Goal: Find specific page/section: Find specific page/section

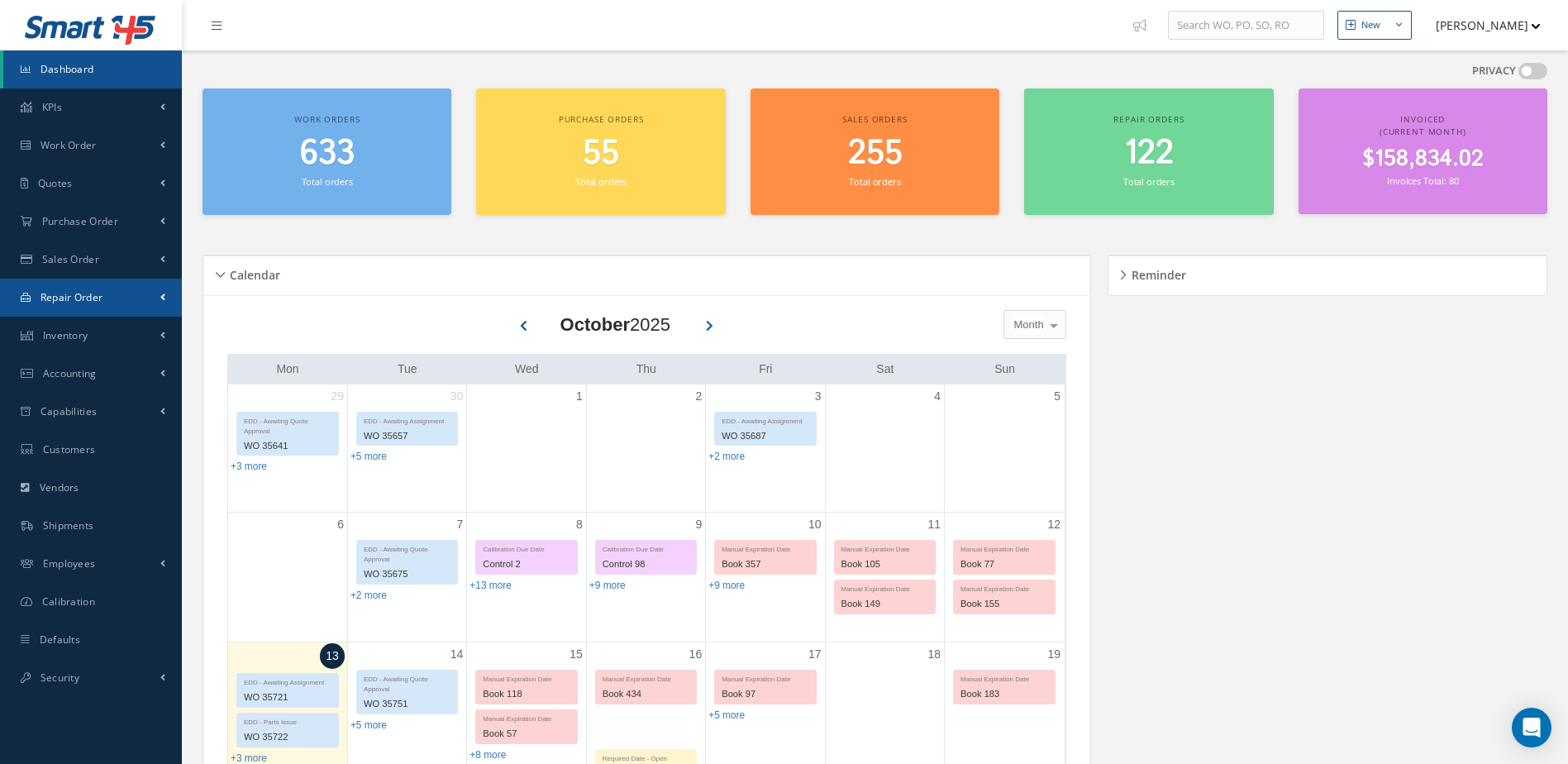
click at [106, 303] on link "Repair Order" at bounding box center [90, 297] width 181 height 38
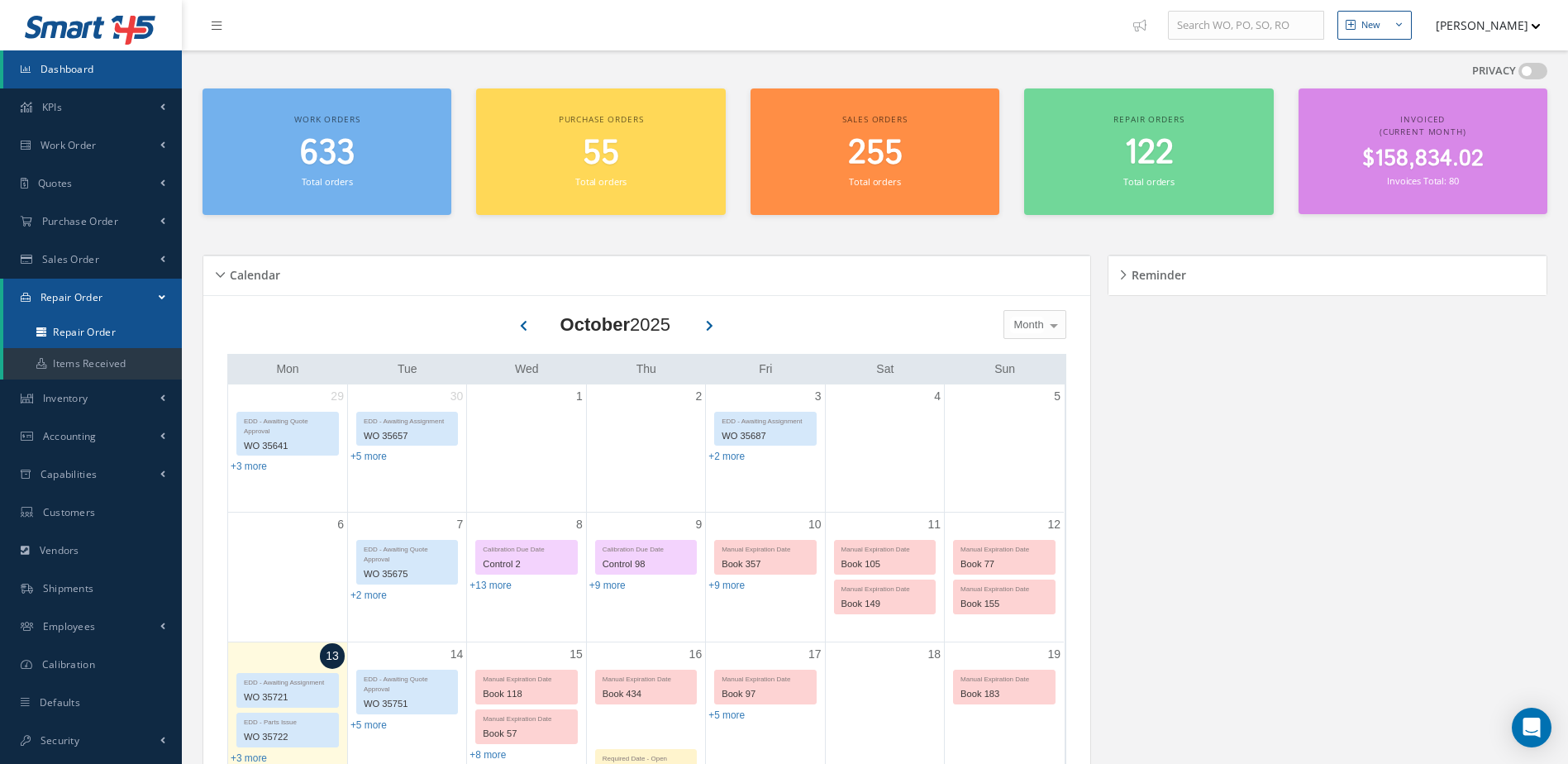
click at [106, 327] on link "Repair Order" at bounding box center [92, 332] width 178 height 31
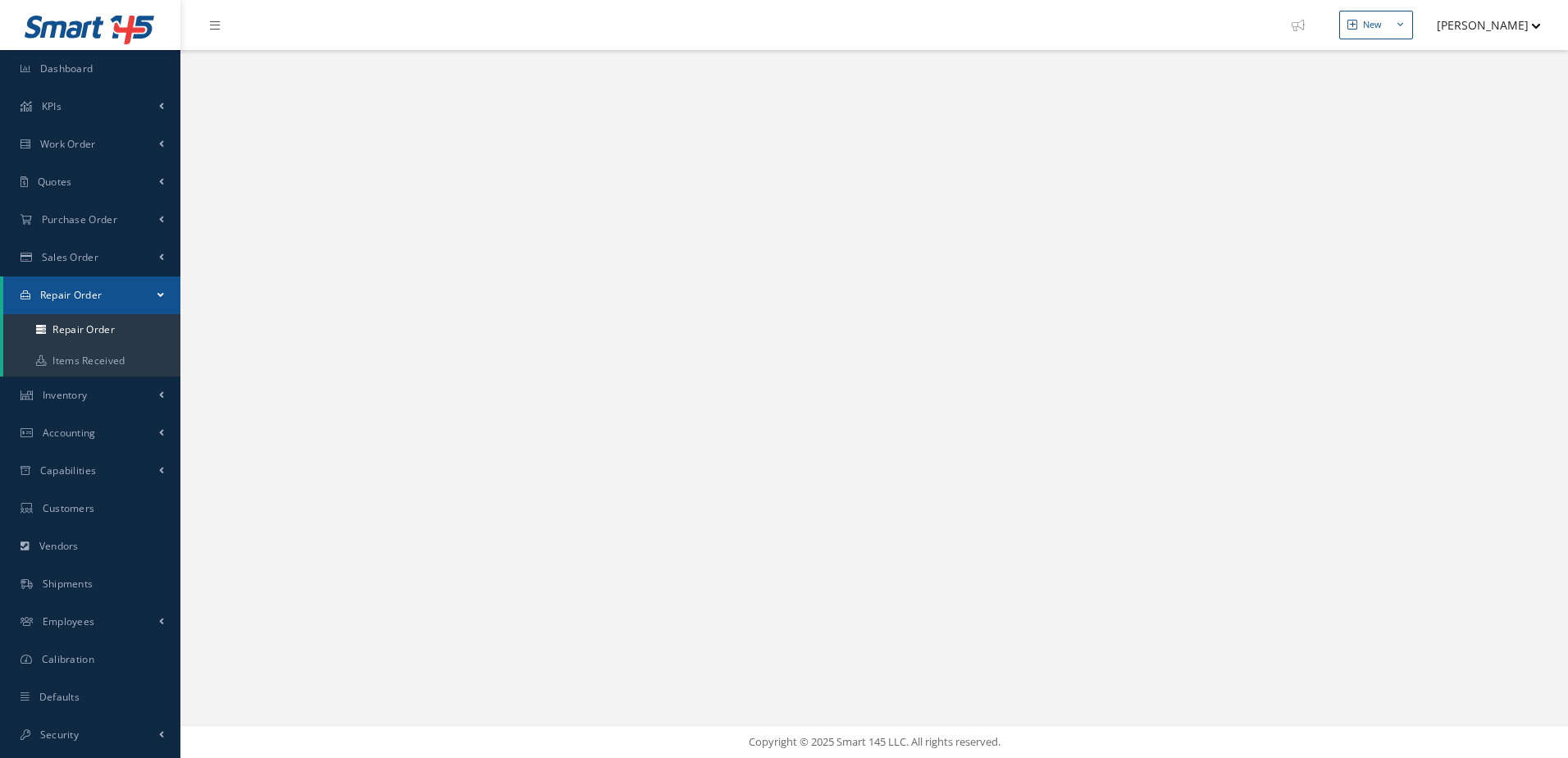
select select "25"
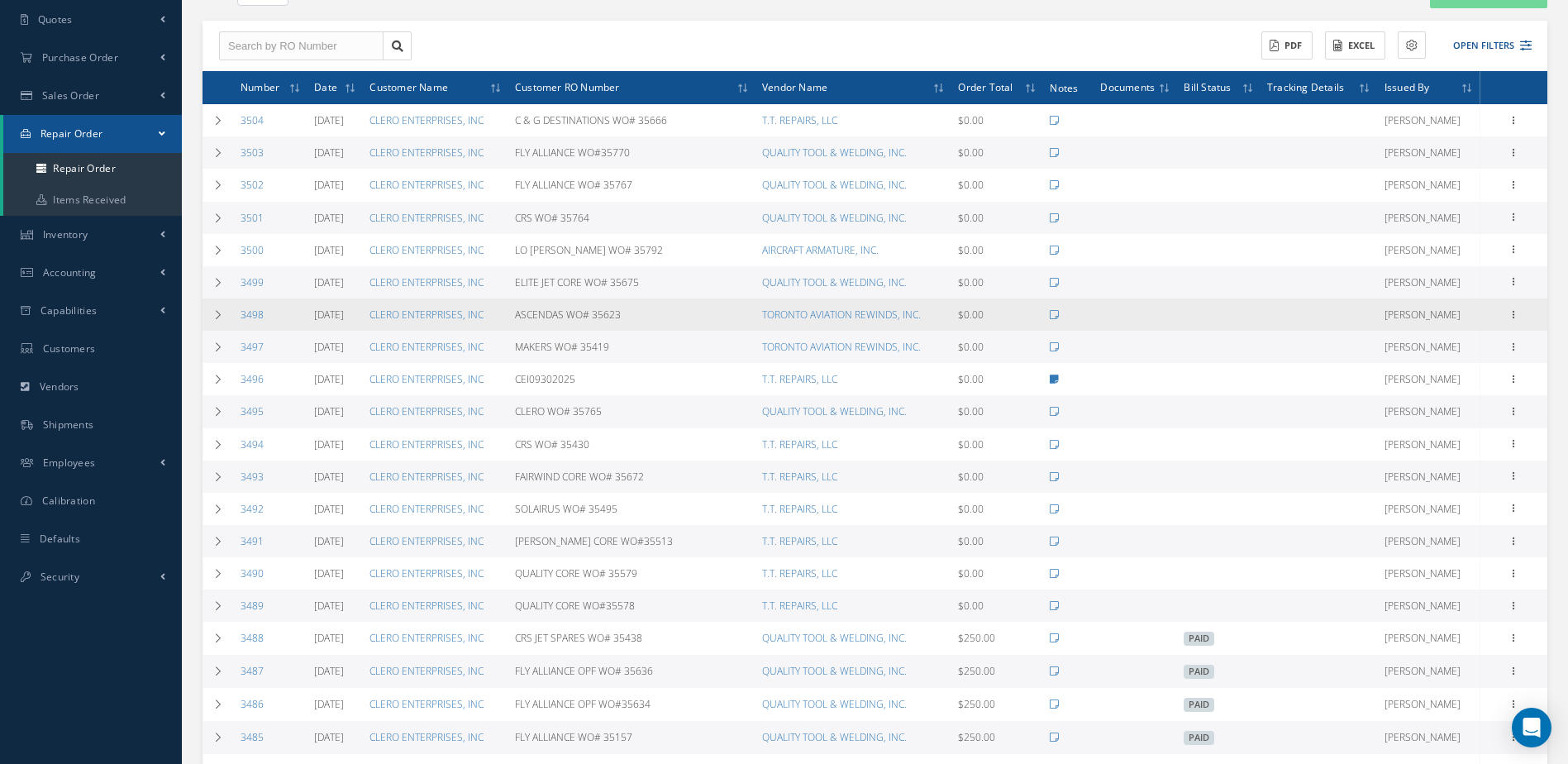
scroll to position [166, 0]
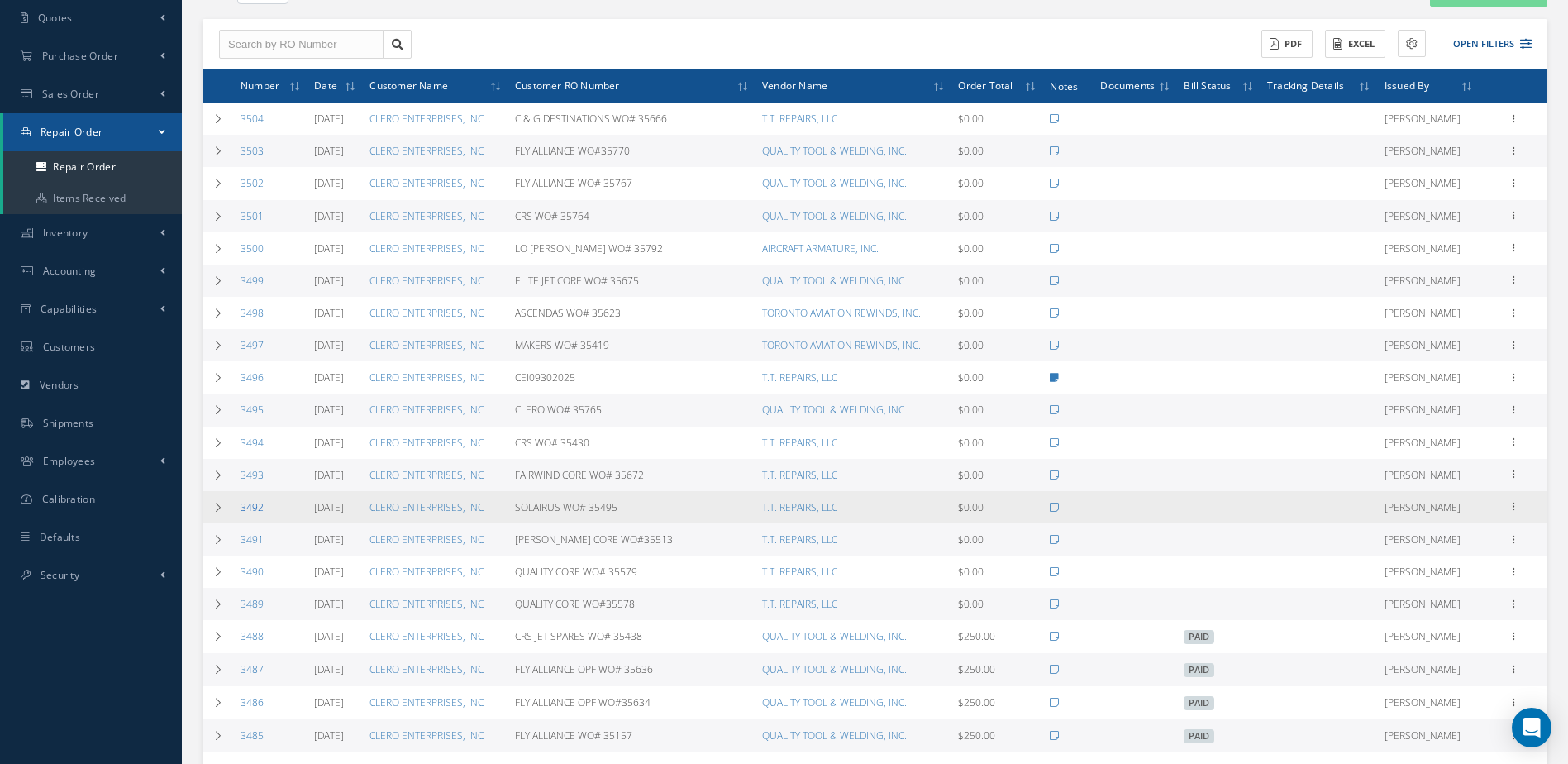
click at [254, 507] on link "3492" at bounding box center [252, 507] width 24 height 14
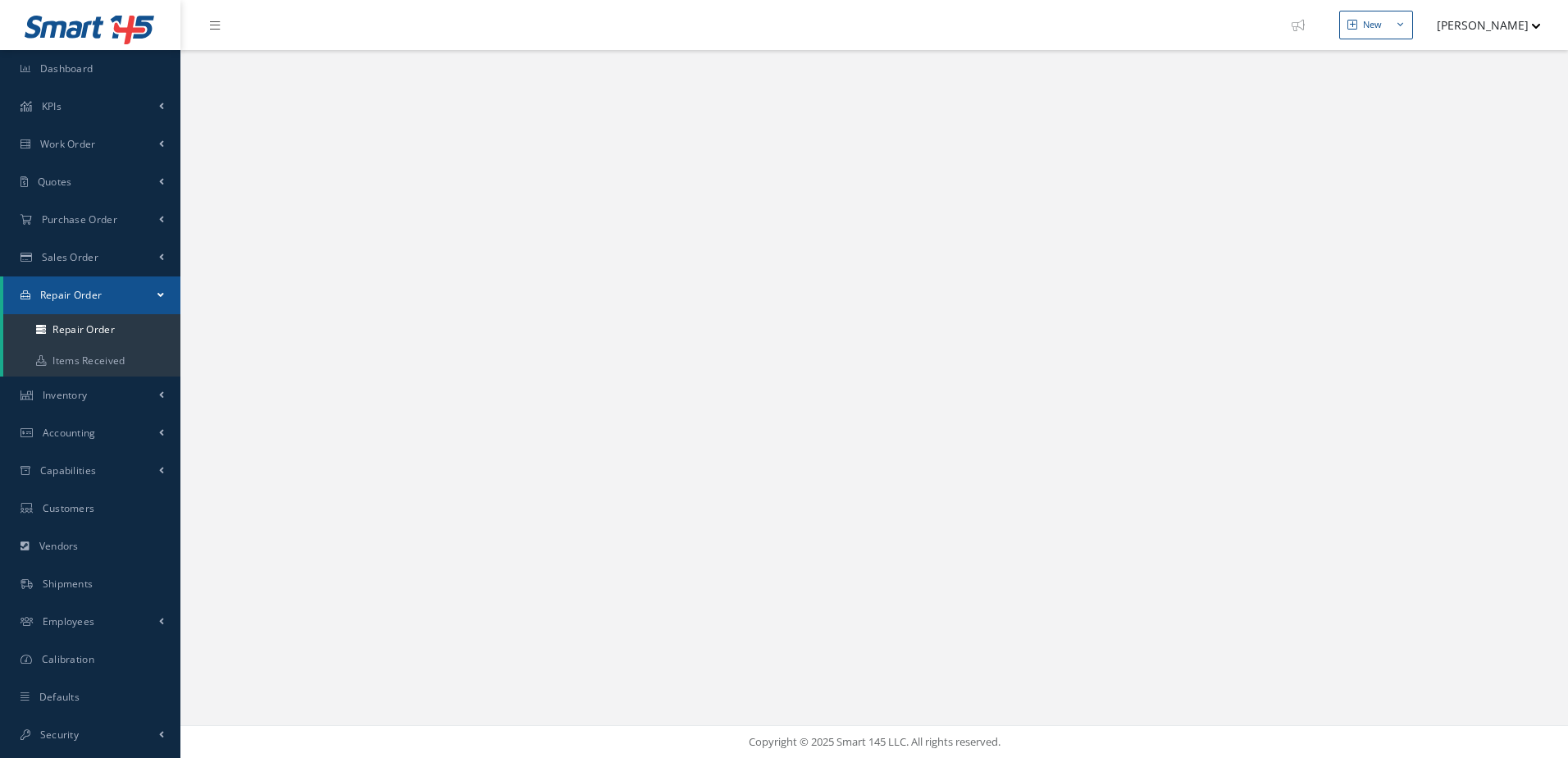
select select "25"
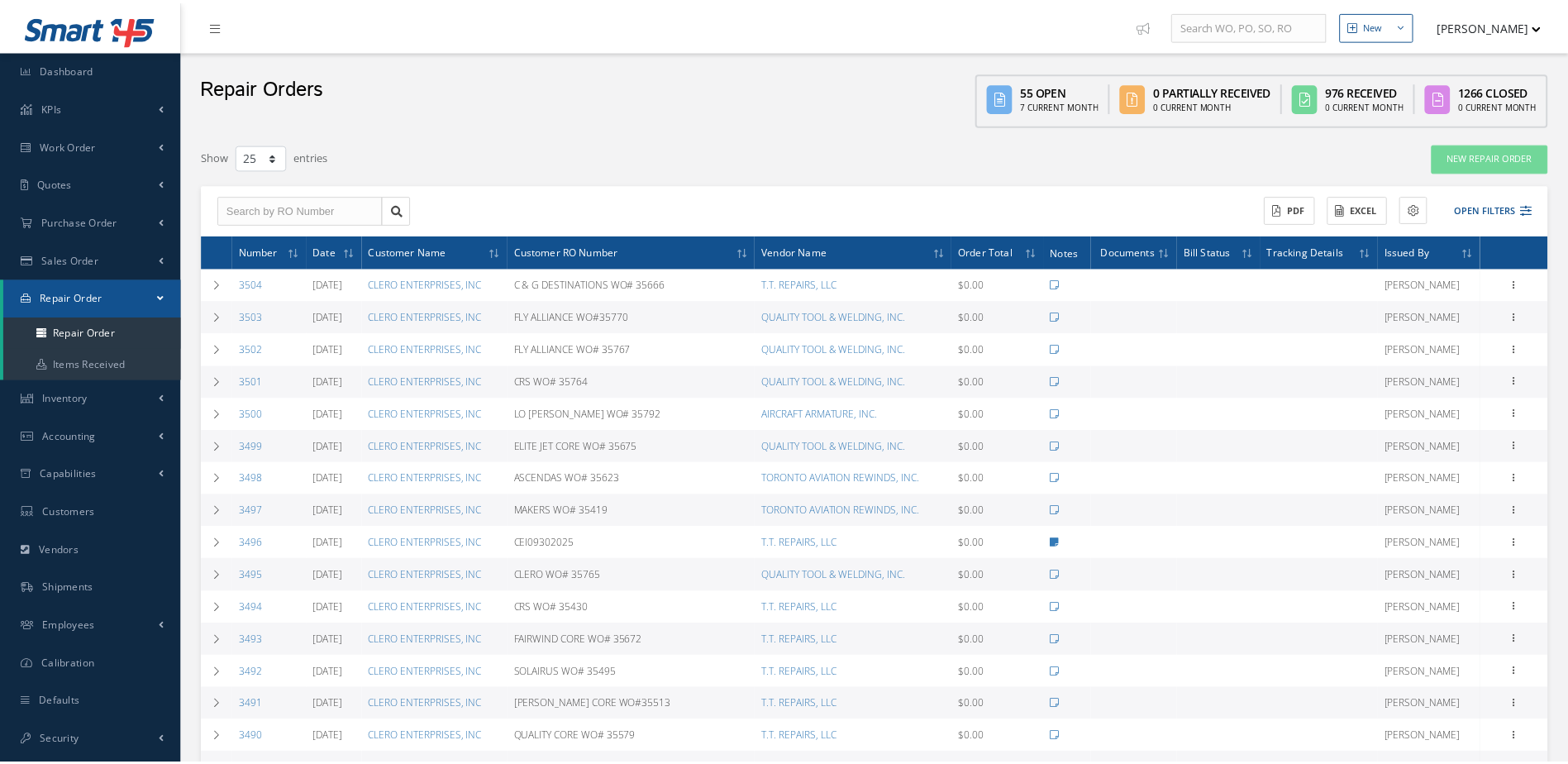
scroll to position [166, 0]
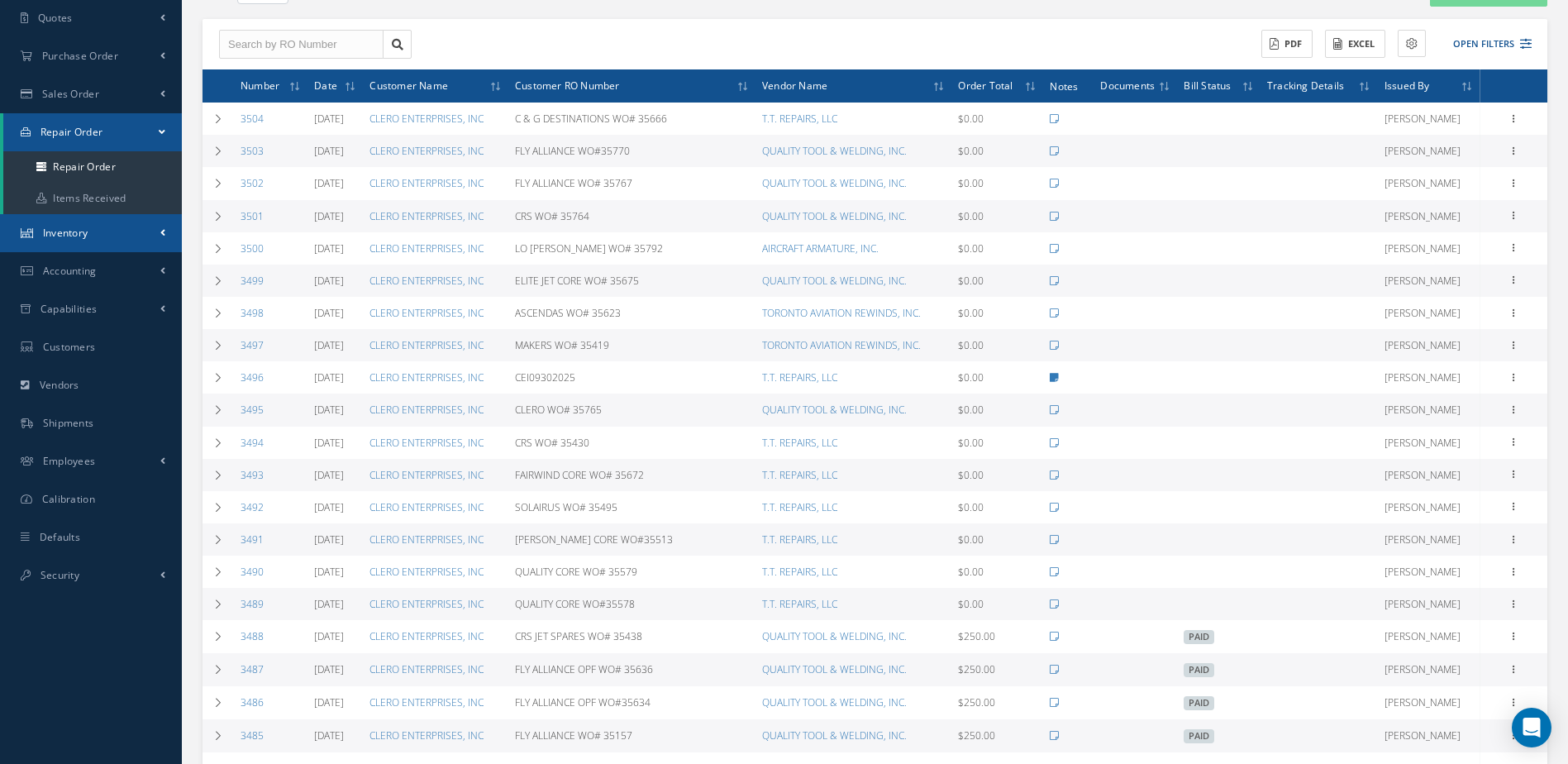
click at [97, 241] on link "Inventory" at bounding box center [90, 232] width 181 height 38
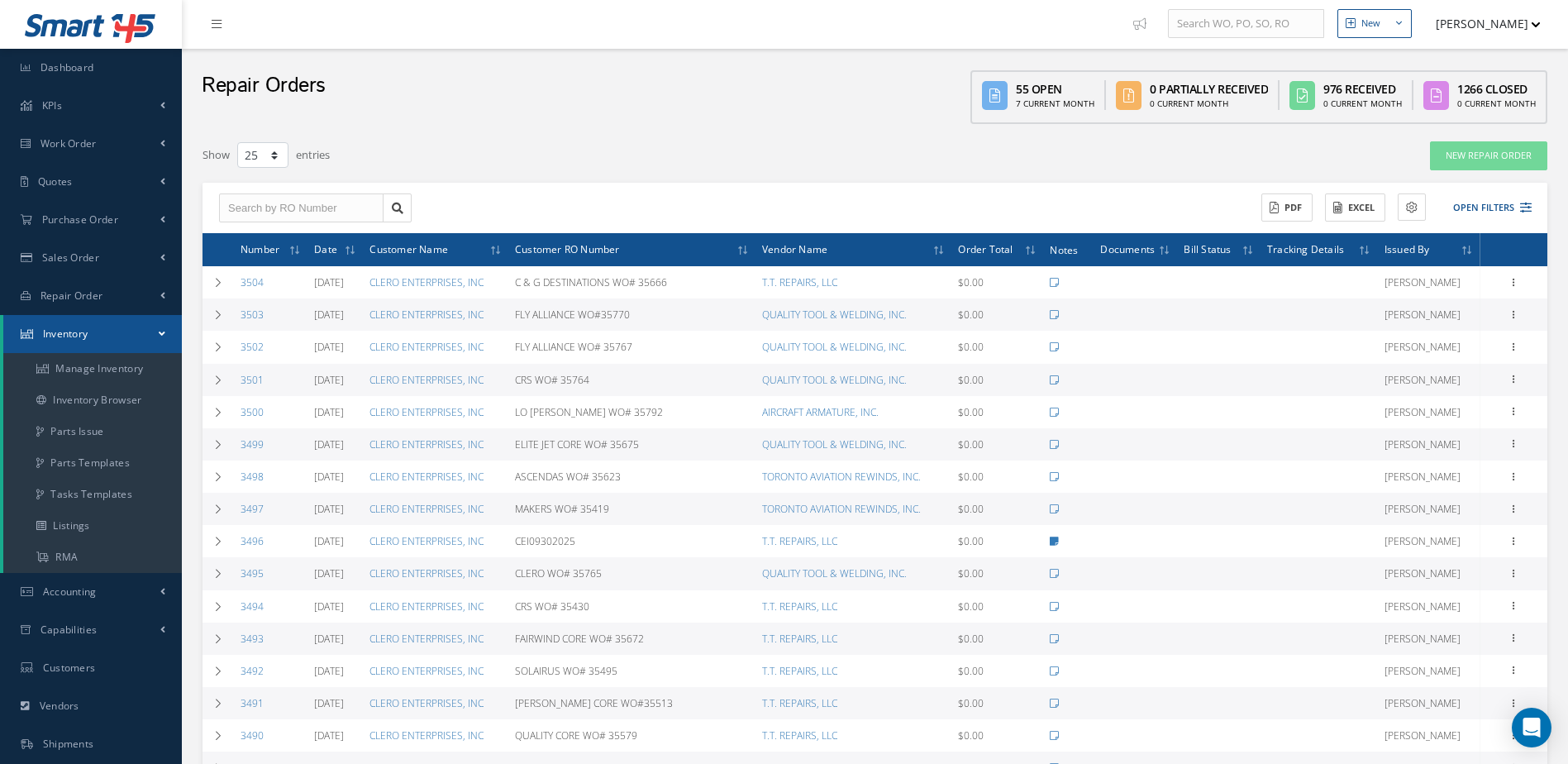
scroll to position [0, 0]
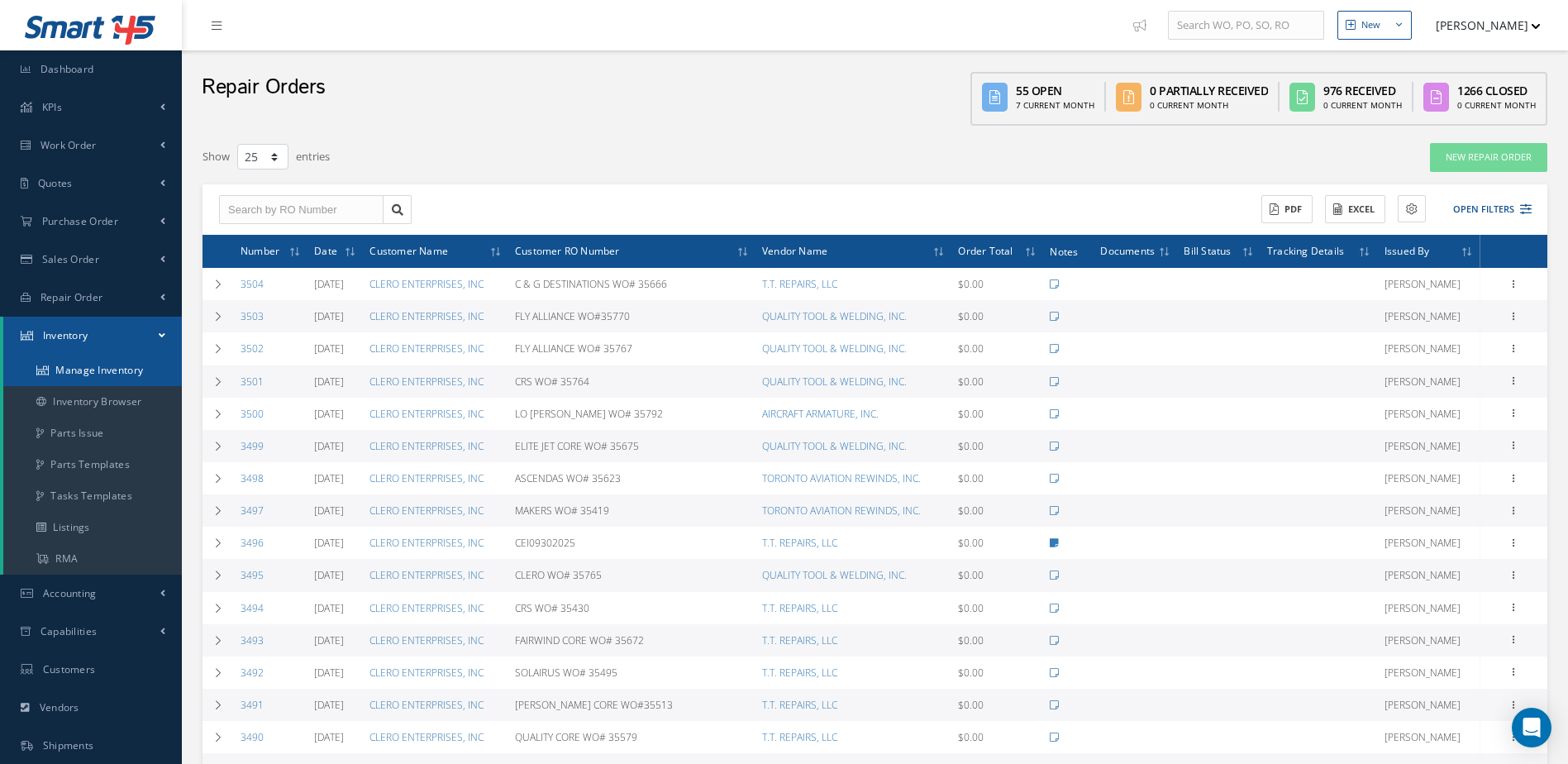
click at [141, 354] on li "Inventory Manage Inventory Inventory Browser Parts Issue Parts Templates Tasks …" at bounding box center [90, 445] width 181 height 258
click at [140, 371] on link "Manage Inventory" at bounding box center [92, 371] width 178 height 31
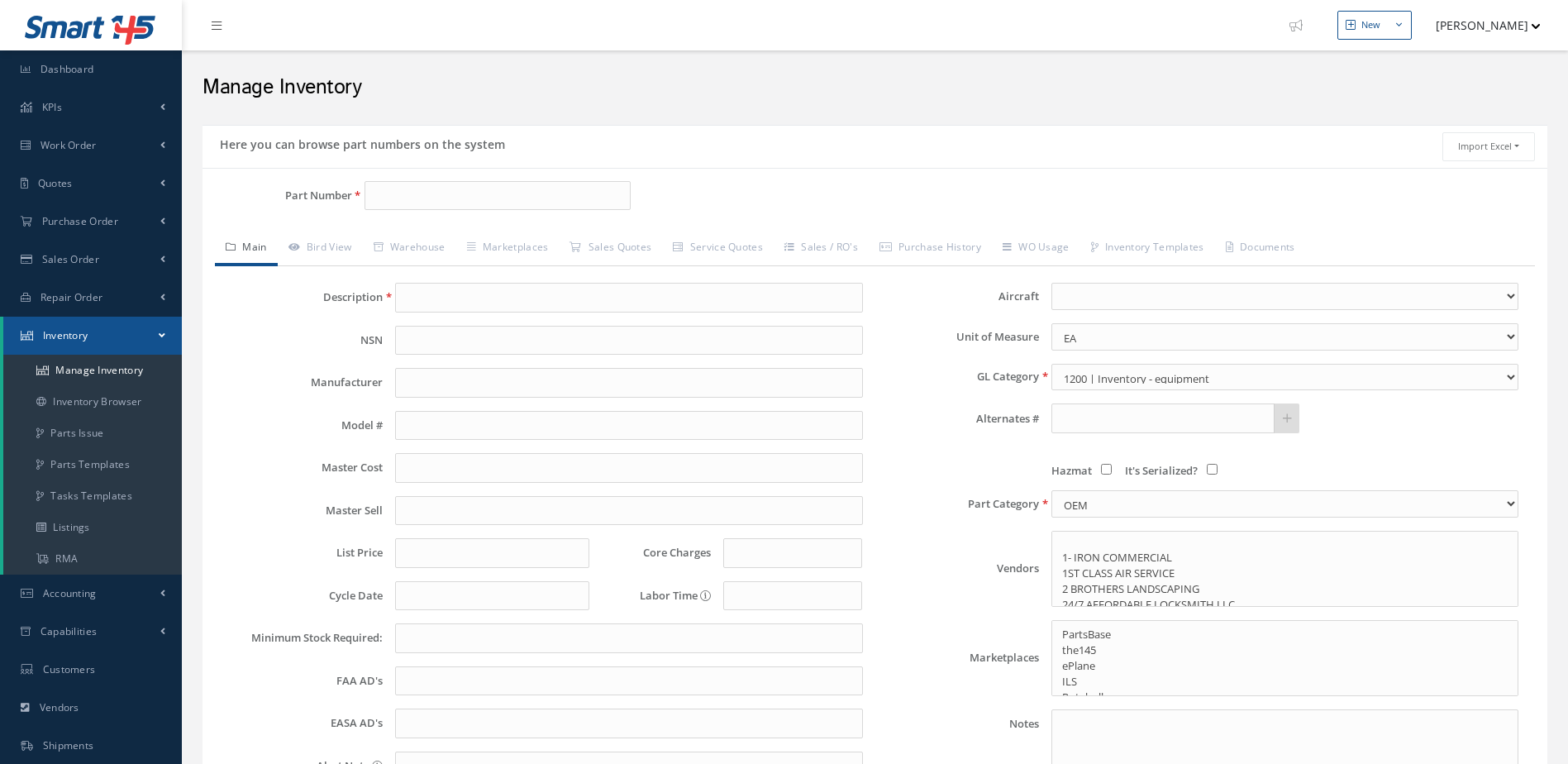
select select
